Goal: Information Seeking & Learning: Learn about a topic

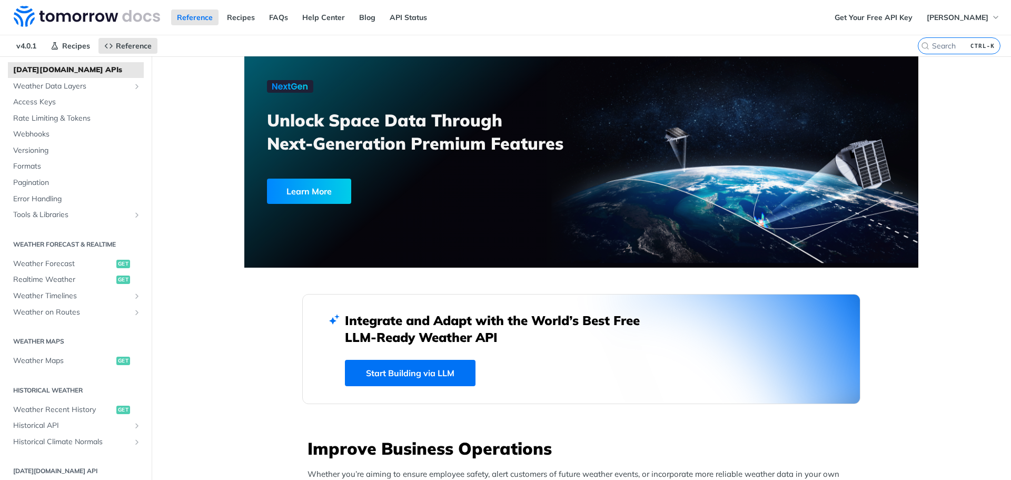
scroll to position [105, 0]
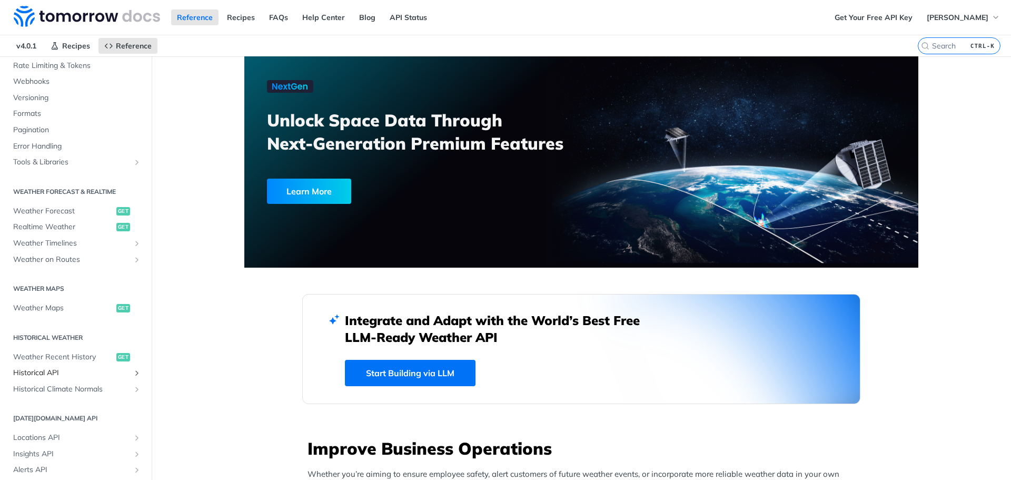
click at [65, 371] on span "Historical API" at bounding box center [71, 373] width 117 height 11
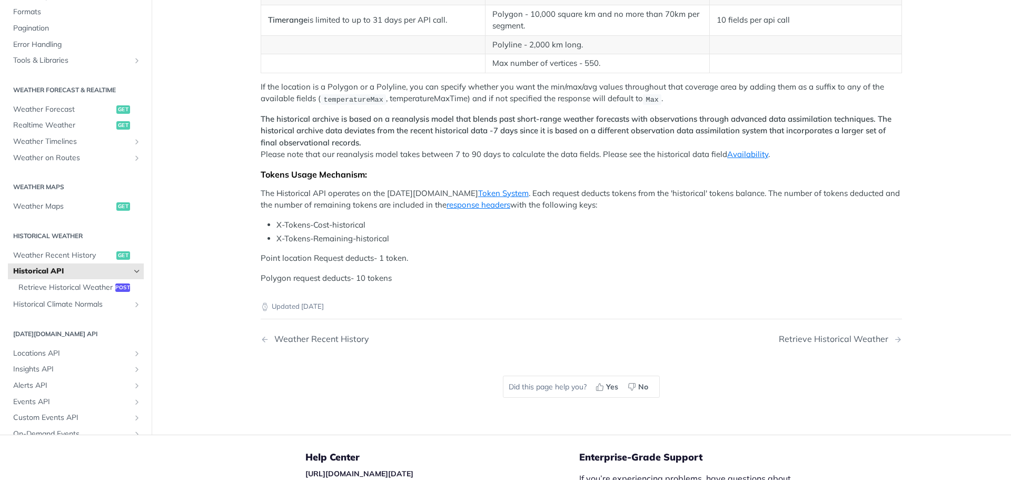
scroll to position [263, 0]
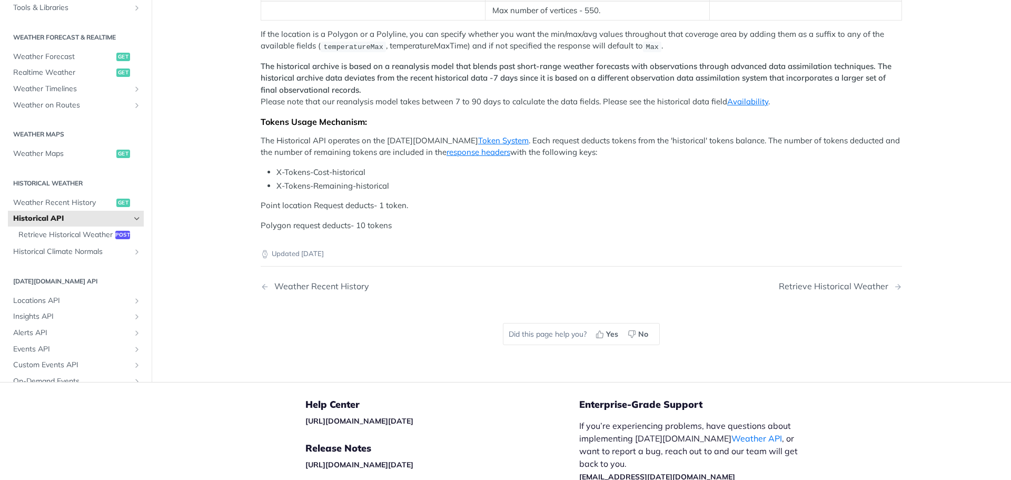
drag, startPoint x: 265, startPoint y: 141, endPoint x: 498, endPoint y: 161, distance: 233.1
drag, startPoint x: 294, startPoint y: 160, endPoint x: 314, endPoint y: 160, distance: 20.5
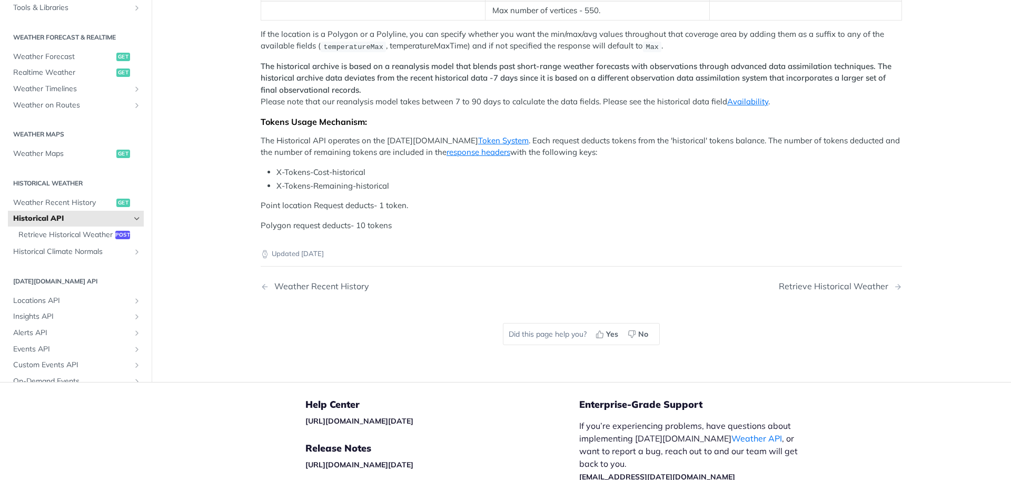
drag, startPoint x: 470, startPoint y: 158, endPoint x: 508, endPoint y: 158, distance: 37.9
drag, startPoint x: 564, startPoint y: 157, endPoint x: 608, endPoint y: 156, distance: 43.7
drag, startPoint x: 626, startPoint y: 155, endPoint x: 669, endPoint y: 156, distance: 43.2
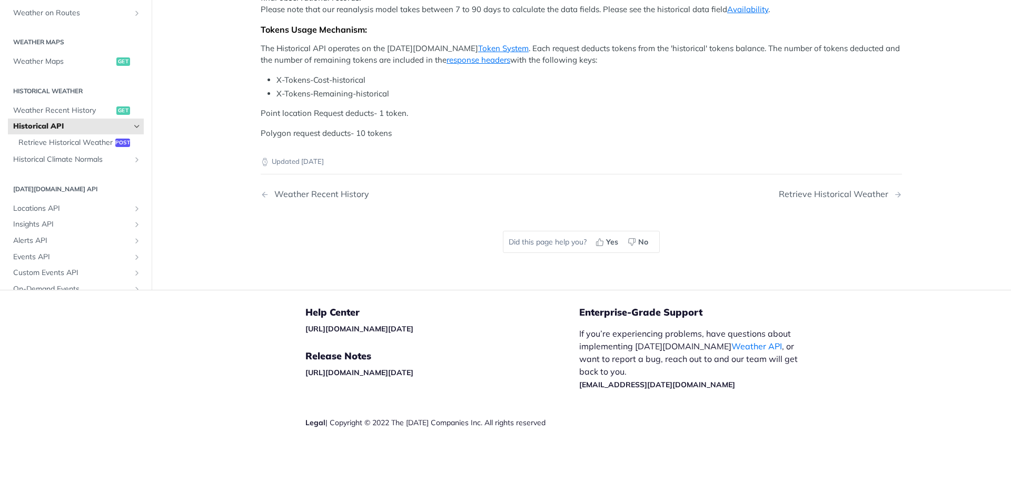
scroll to position [296, 0]
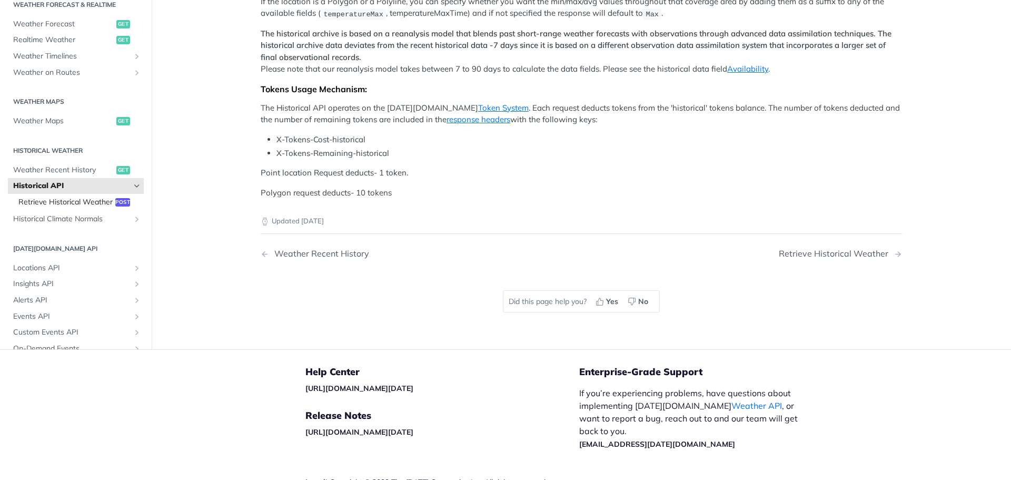
click at [66, 207] on span "Retrieve Historical Weather" at bounding box center [65, 202] width 94 height 11
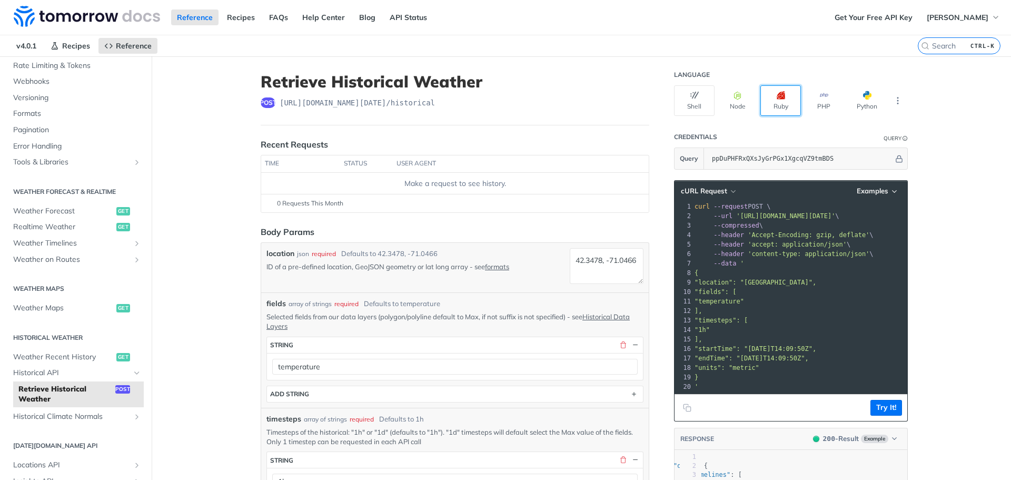
click at [770, 97] on button "Ruby" at bounding box center [780, 100] width 41 height 31
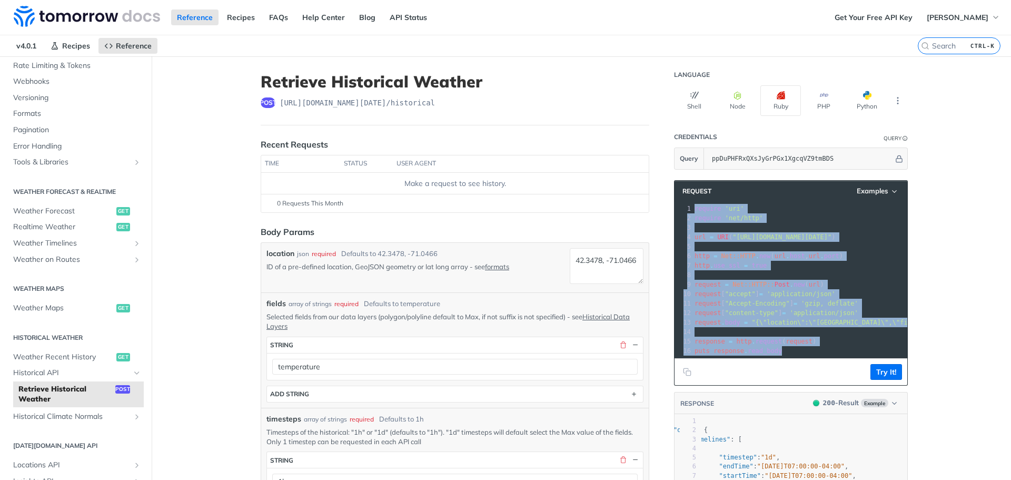
drag, startPoint x: 689, startPoint y: 209, endPoint x: 887, endPoint y: 331, distance: 232.6
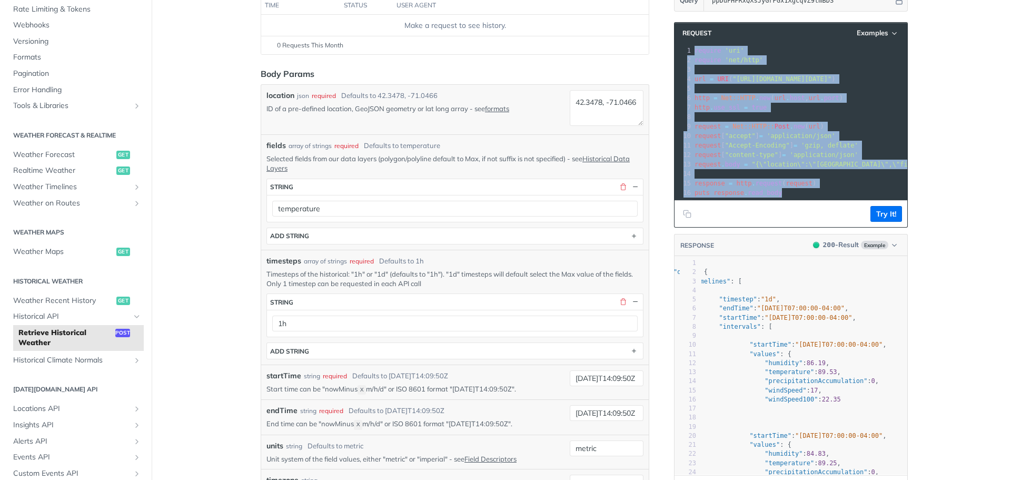
scroll to position [158, 0]
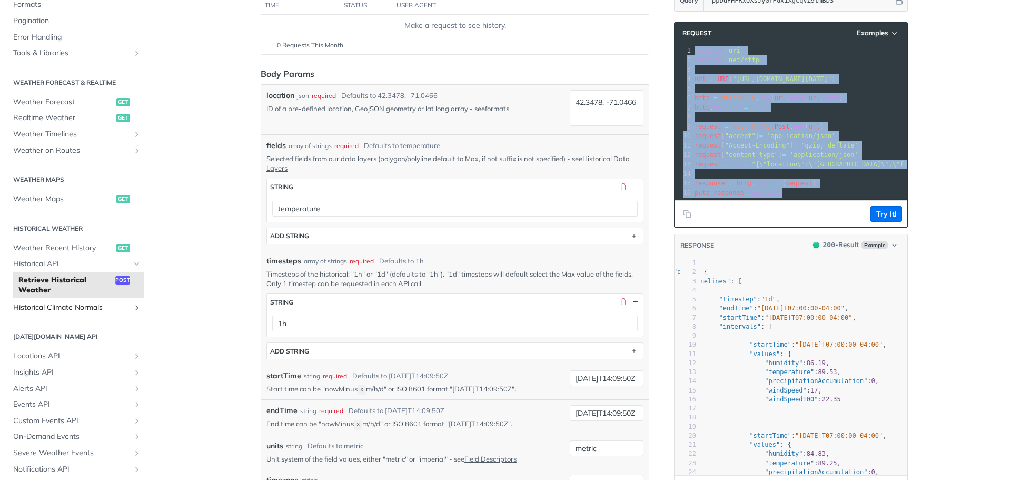
click at [92, 308] on span "Historical Climate Normals" at bounding box center [71, 307] width 117 height 11
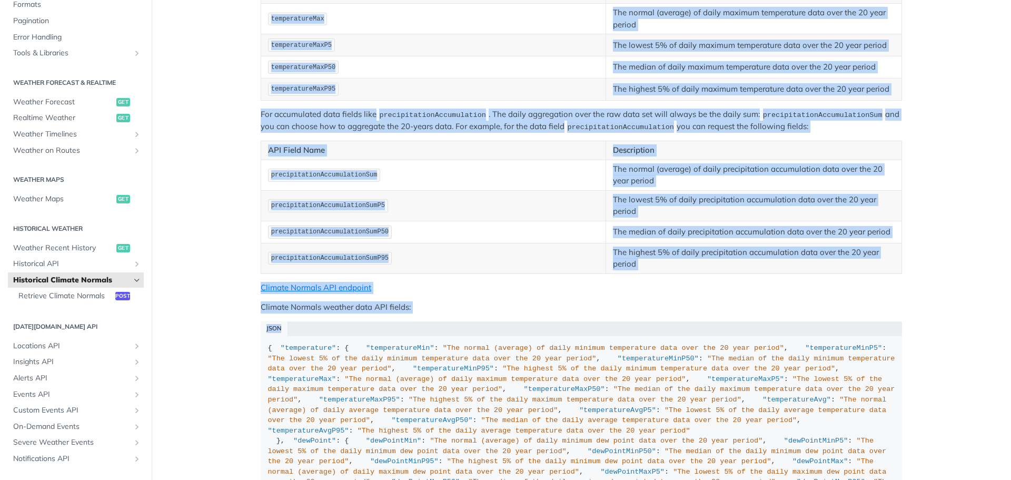
scroll to position [474, 0]
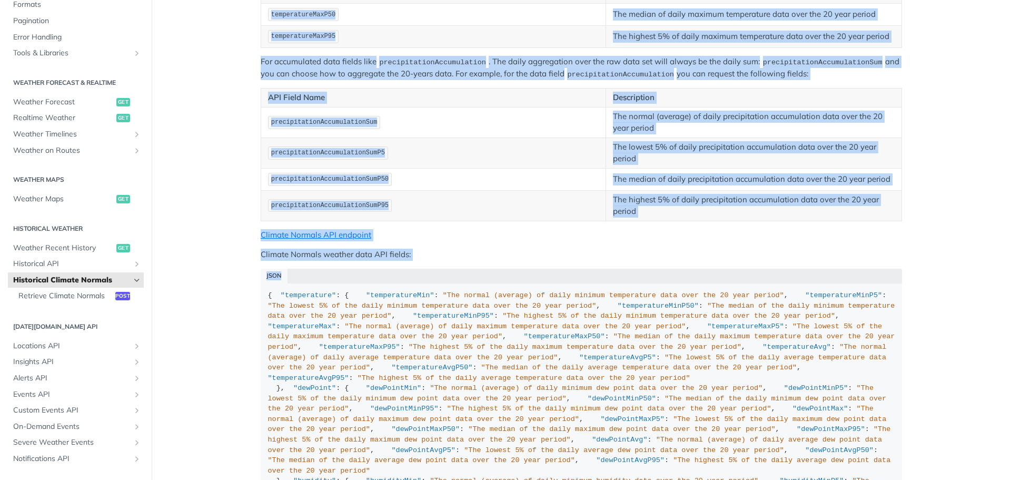
drag, startPoint x: 269, startPoint y: 86, endPoint x: 363, endPoint y: 278, distance: 214.1
click at [363, 278] on div "Climate Normals is a comprehensive view of climate patterns over a 20-year peri…" at bounding box center [581, 186] width 641 height 1071
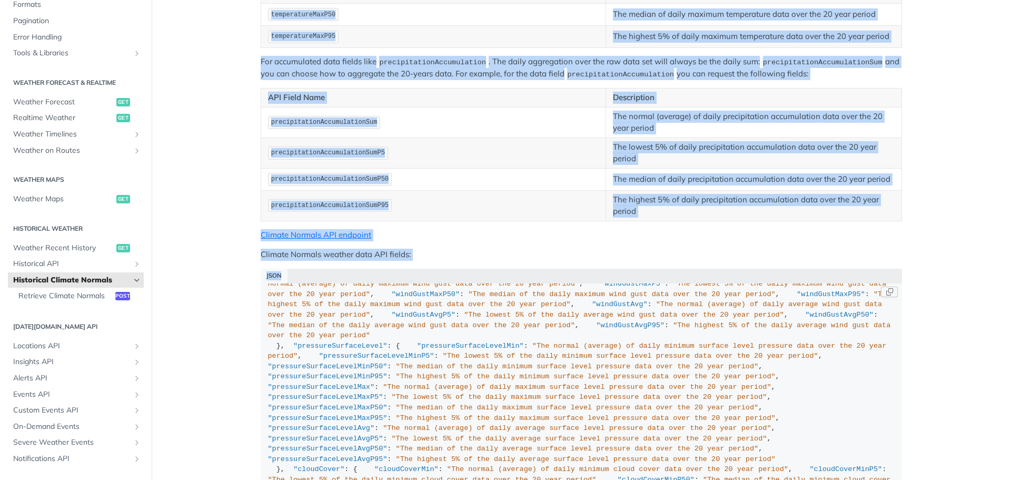
scroll to position [790, 0]
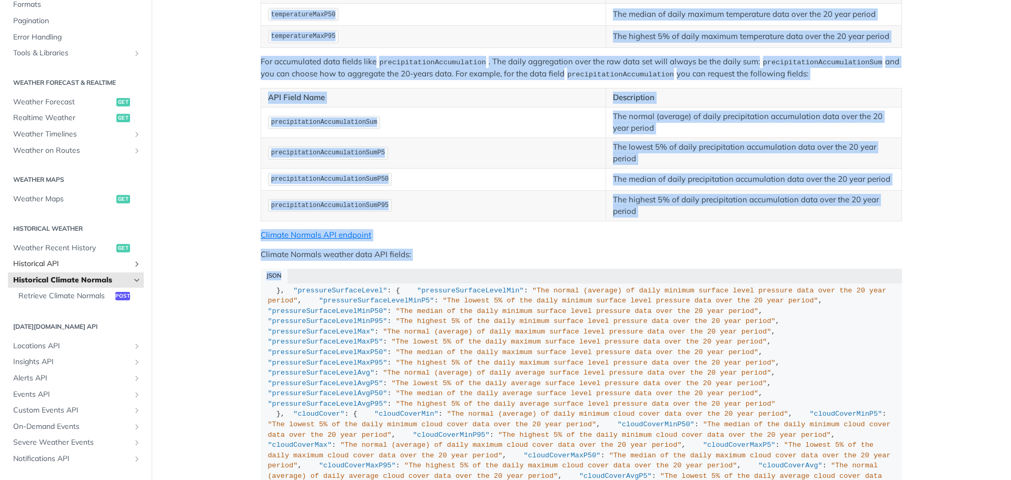
click at [83, 259] on span "Historical API" at bounding box center [71, 264] width 117 height 11
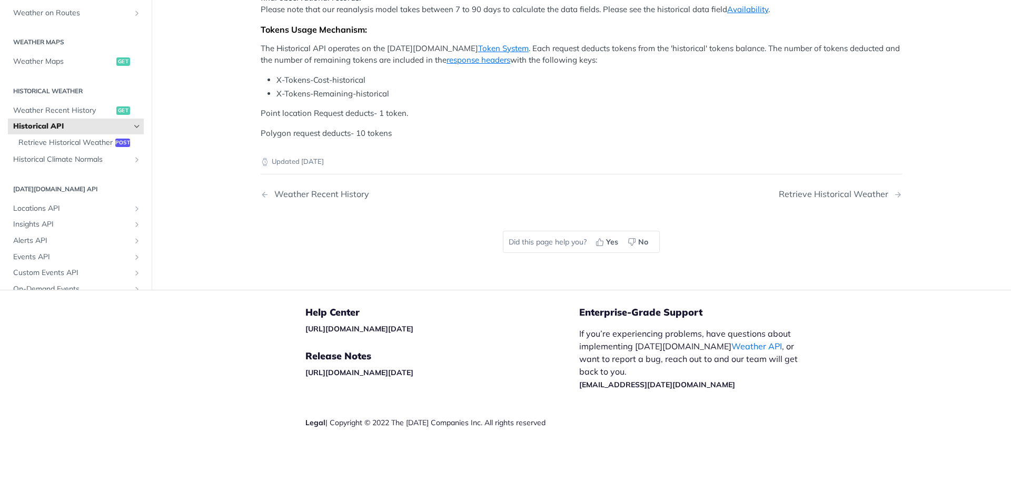
scroll to position [158, 0]
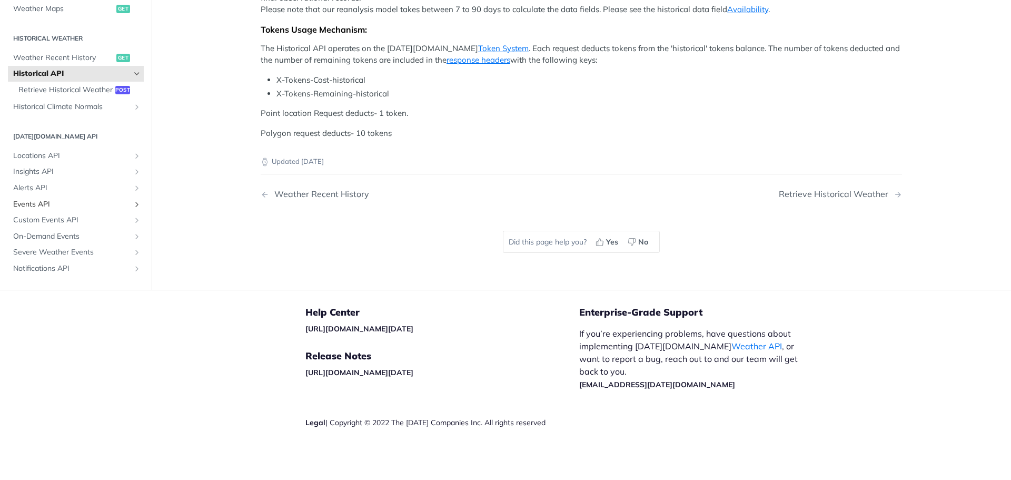
click at [79, 210] on span "Events API" at bounding box center [71, 204] width 117 height 11
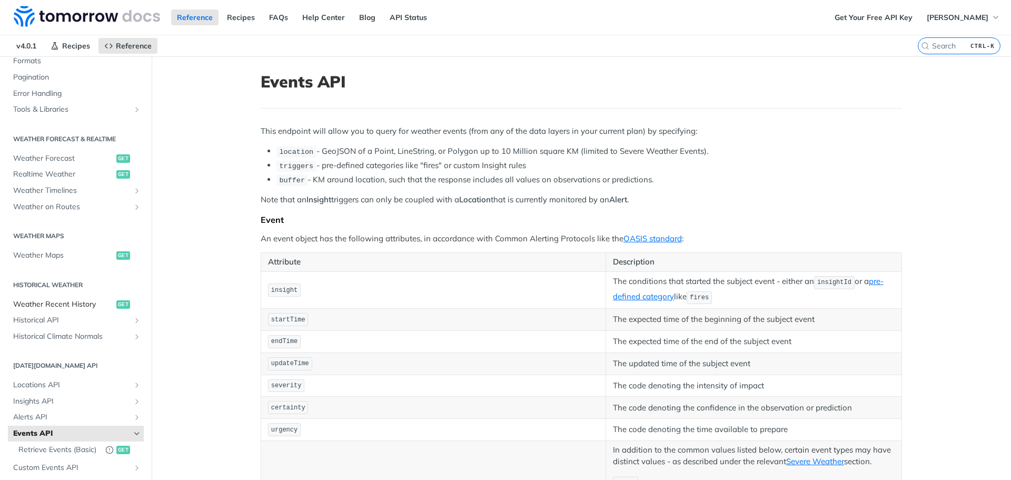
click at [86, 301] on span "Weather Recent History" at bounding box center [63, 304] width 101 height 11
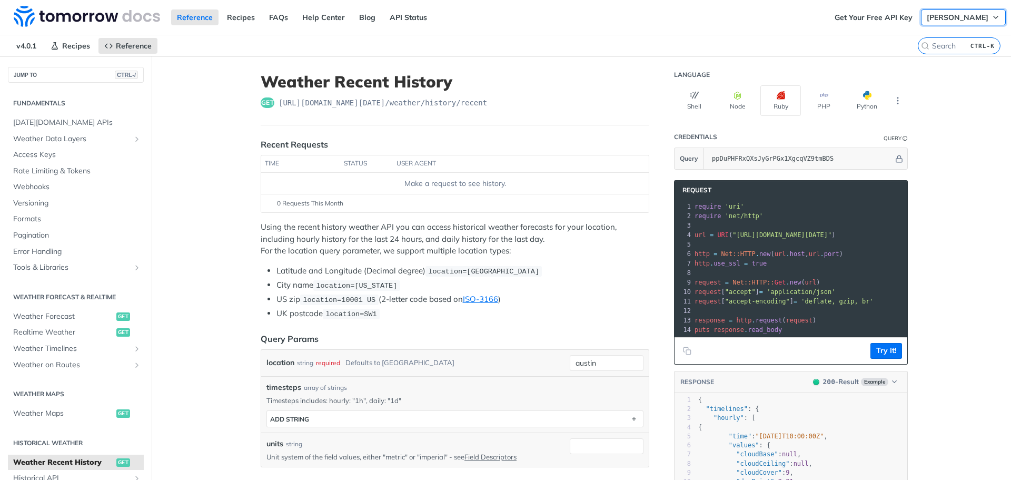
click at [956, 24] on button "[PERSON_NAME]" at bounding box center [963, 17] width 85 height 16
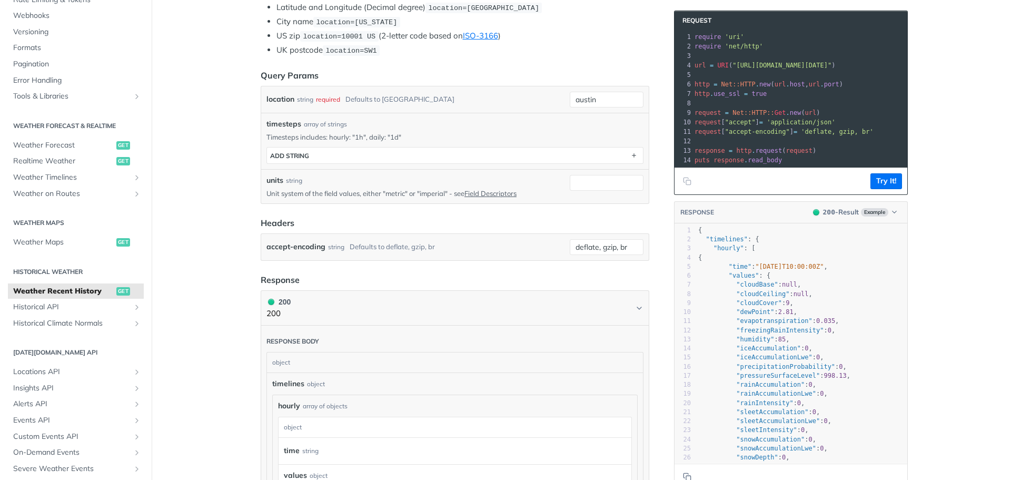
scroll to position [62, 0]
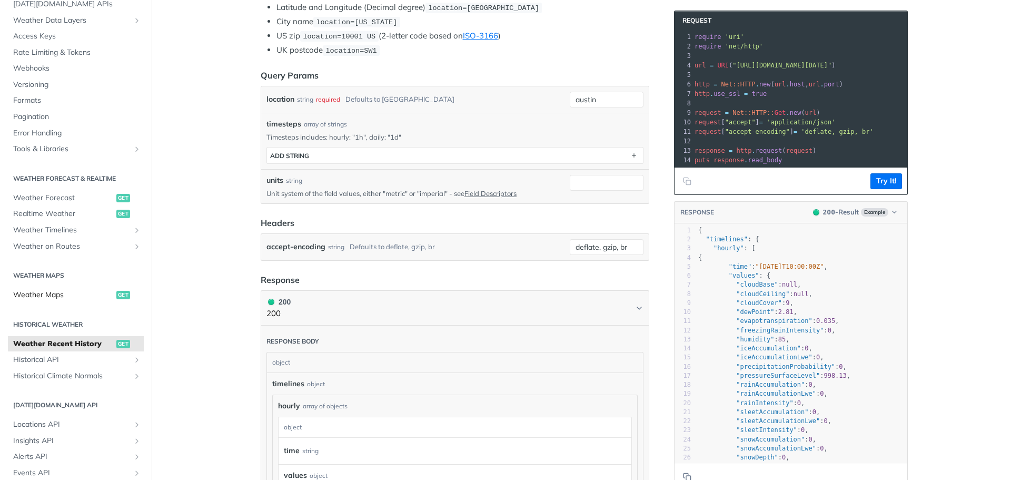
click at [88, 297] on span "Weather Maps" at bounding box center [63, 295] width 101 height 11
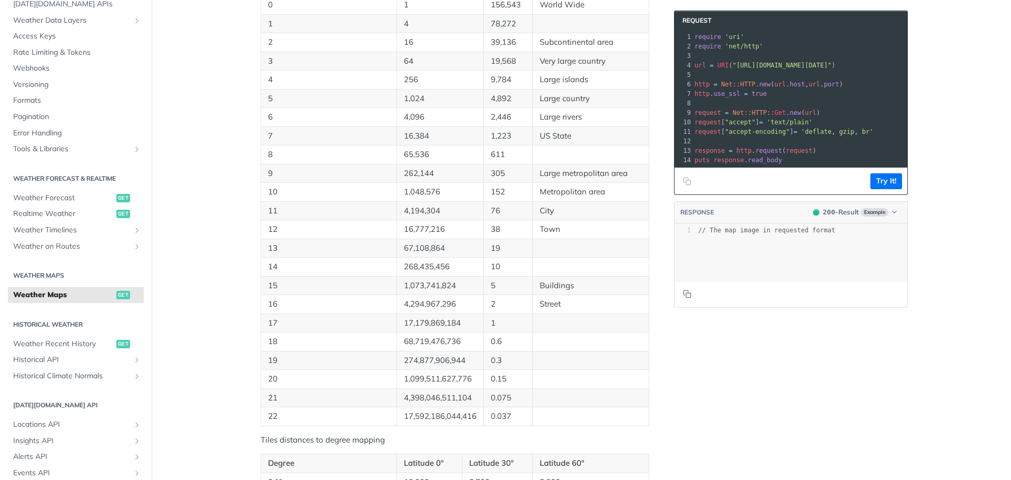
scroll to position [144, 0]
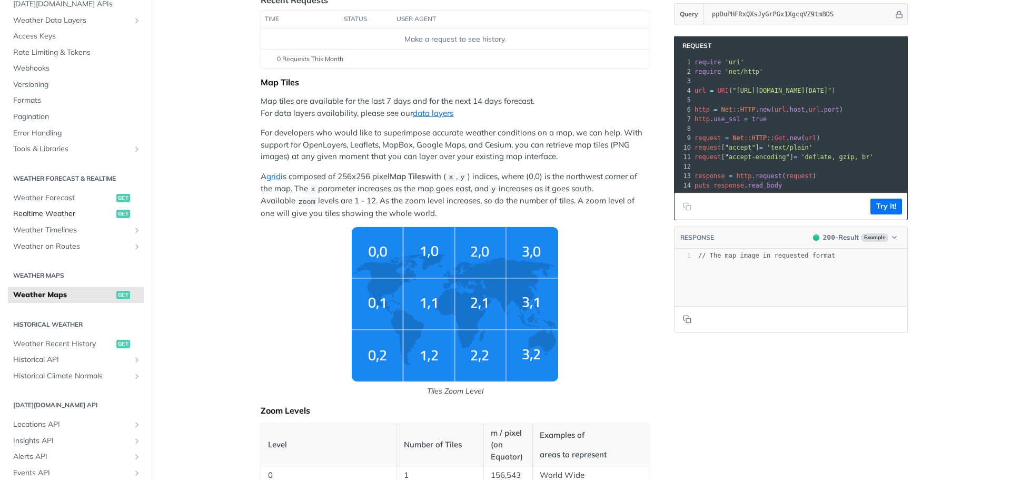
click at [74, 213] on span "Realtime Weather" at bounding box center [63, 214] width 101 height 11
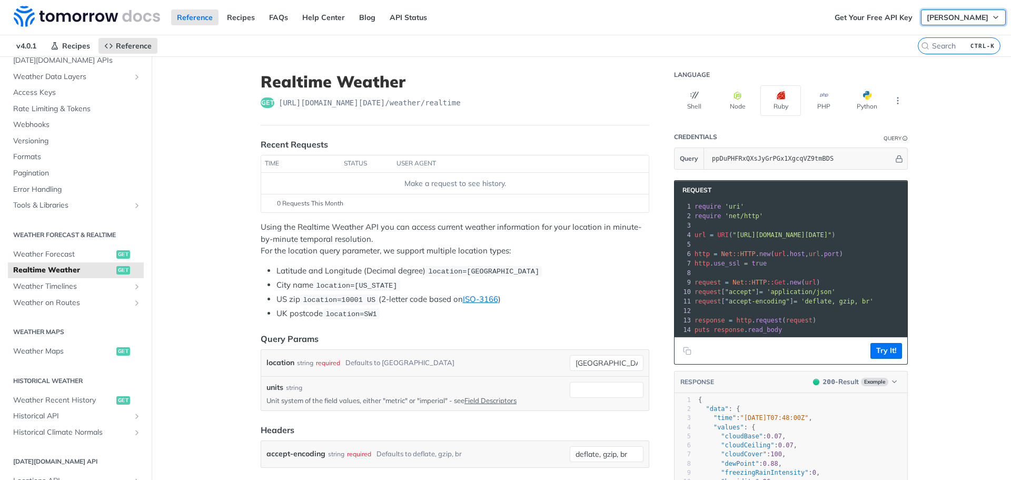
click at [973, 19] on span "[PERSON_NAME]" at bounding box center [958, 17] width 62 height 9
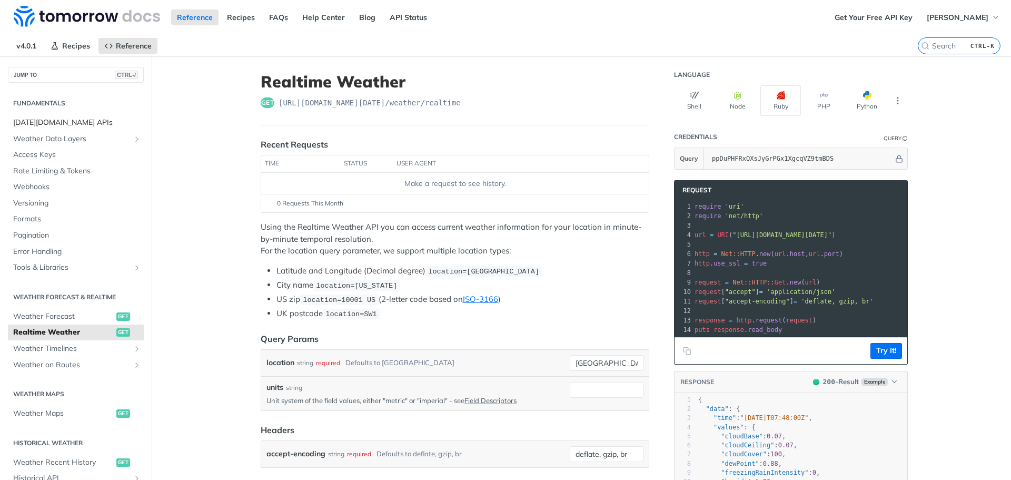
click at [74, 124] on span "[DATE][DOMAIN_NAME] APIs" at bounding box center [77, 122] width 128 height 11
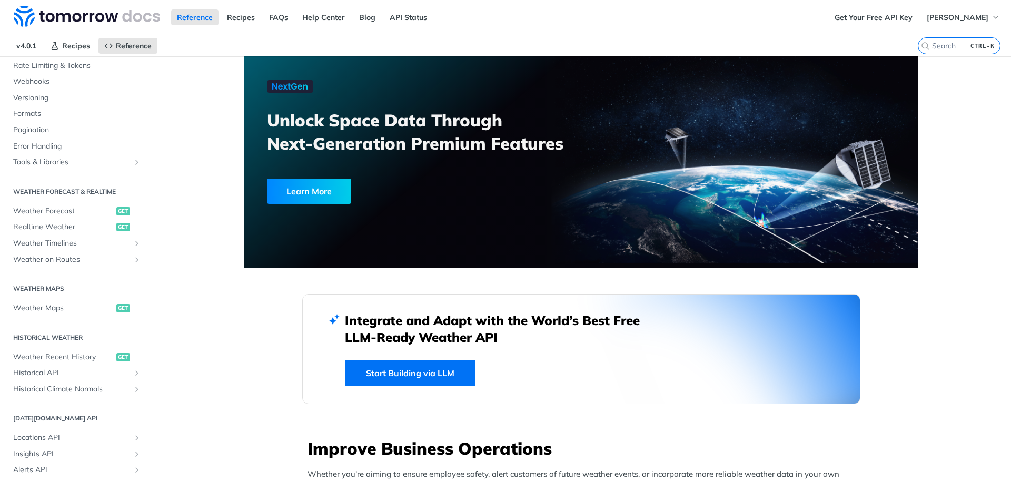
scroll to position [211, 0]
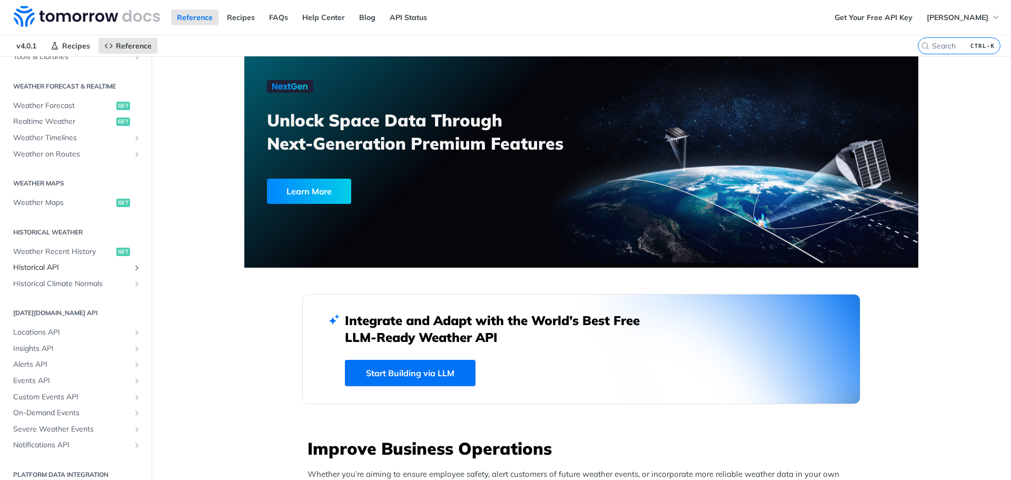
click at [65, 267] on span "Historical API" at bounding box center [71, 267] width 117 height 11
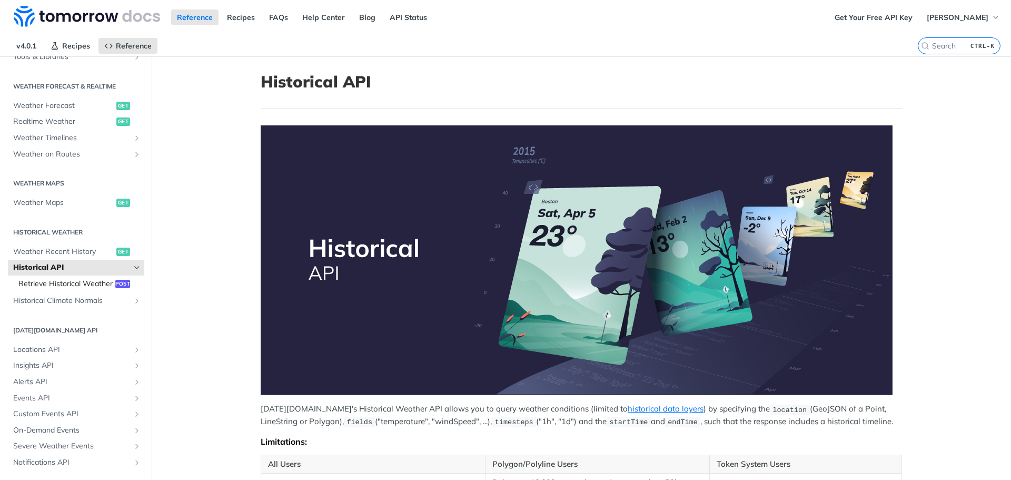
click at [83, 285] on span "Retrieve Historical Weather" at bounding box center [65, 284] width 94 height 11
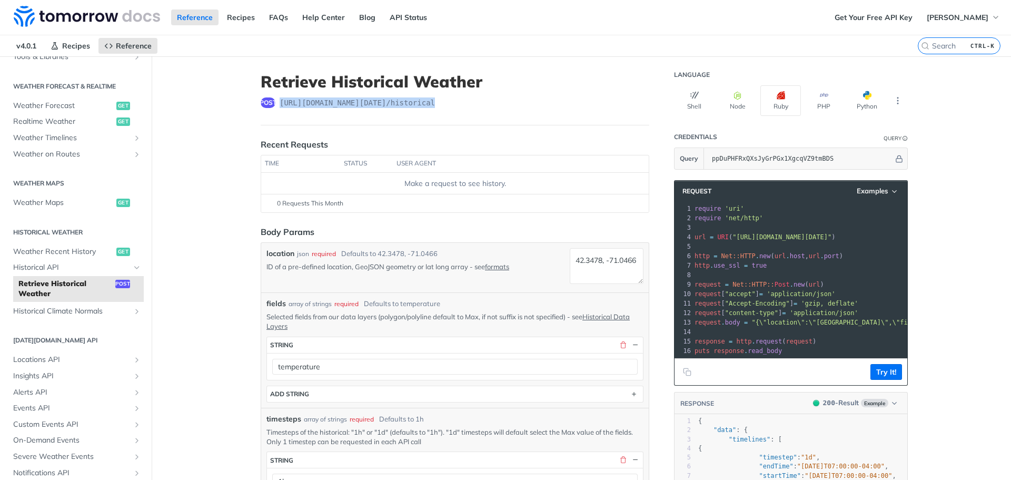
drag, startPoint x: 272, startPoint y: 103, endPoint x: 472, endPoint y: 111, distance: 200.2
click at [472, 111] on header "Retrieve Historical Weather post [URL][DOMAIN_NAME][DATE] /historical" at bounding box center [455, 98] width 389 height 53
click at [478, 110] on header "Retrieve Historical Weather post [URL][DOMAIN_NAME][DATE] /historical" at bounding box center [455, 98] width 389 height 53
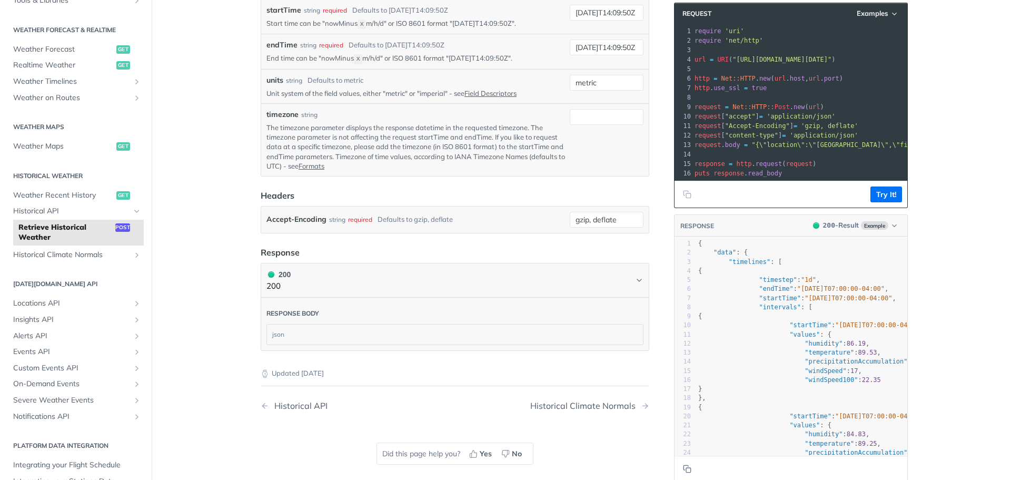
scroll to position [471, 0]
